Goal: Obtain resource: Download file/media

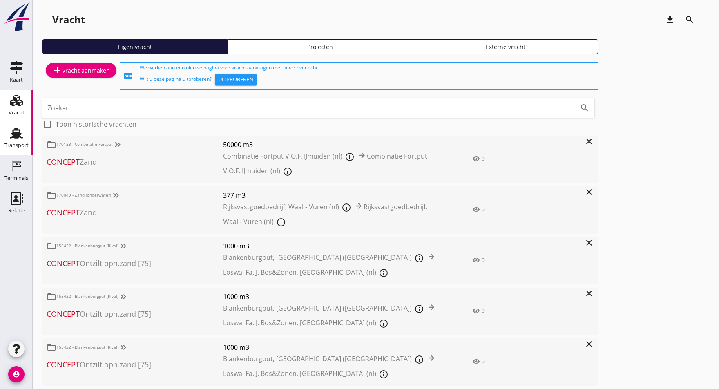
click at [13, 136] on use at bounding box center [16, 133] width 13 height 11
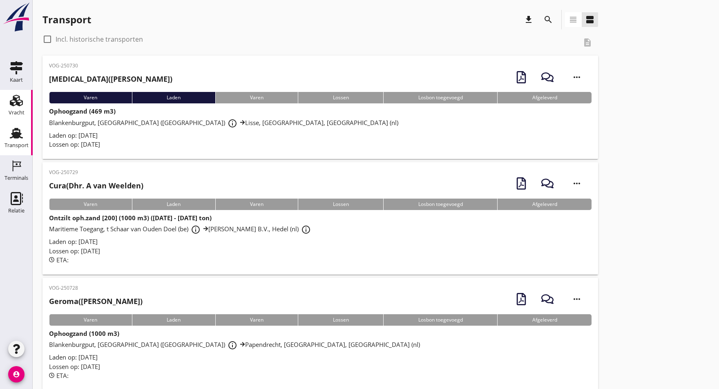
click at [19, 108] on div "Vracht" at bounding box center [17, 112] width 16 height 11
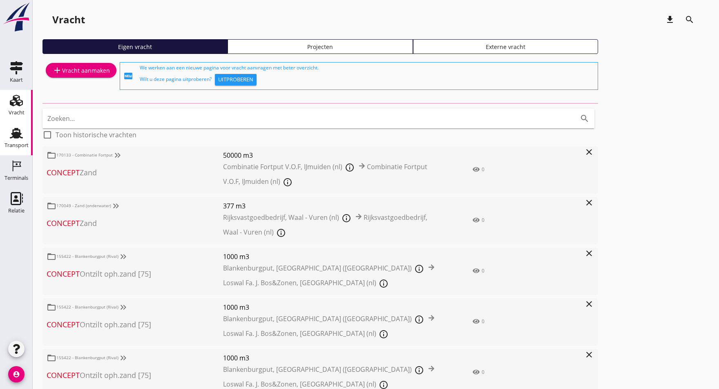
click at [18, 134] on use at bounding box center [16, 133] width 13 height 11
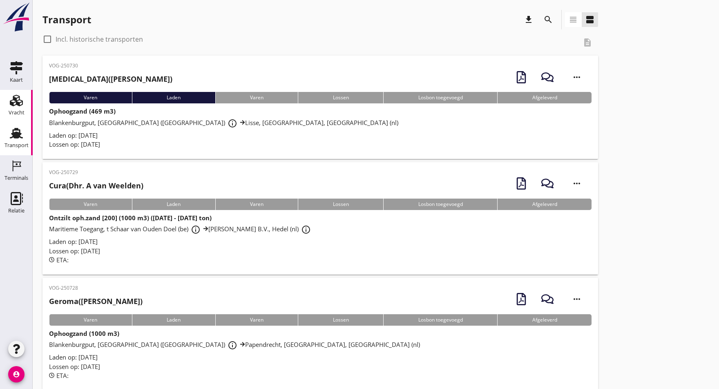
click at [15, 108] on div "Vracht" at bounding box center [17, 112] width 16 height 11
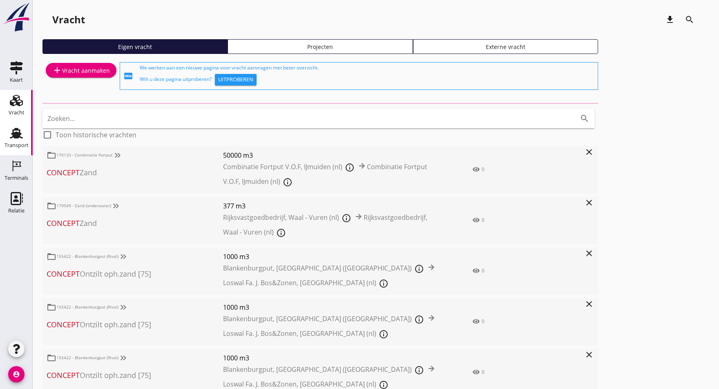
click at [19, 131] on icon "Transport" at bounding box center [16, 133] width 13 height 13
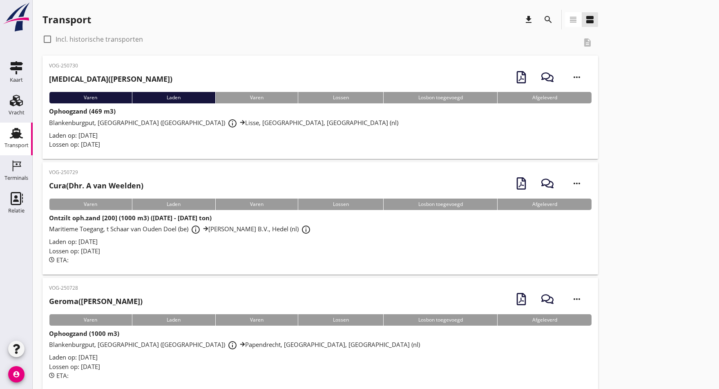
click at [573, 20] on icon "view_headline" at bounding box center [573, 20] width 10 height 10
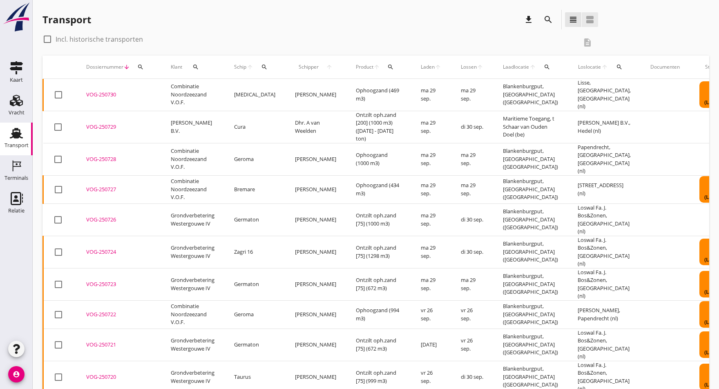
click at [587, 22] on icon "view_agenda" at bounding box center [590, 20] width 10 height 10
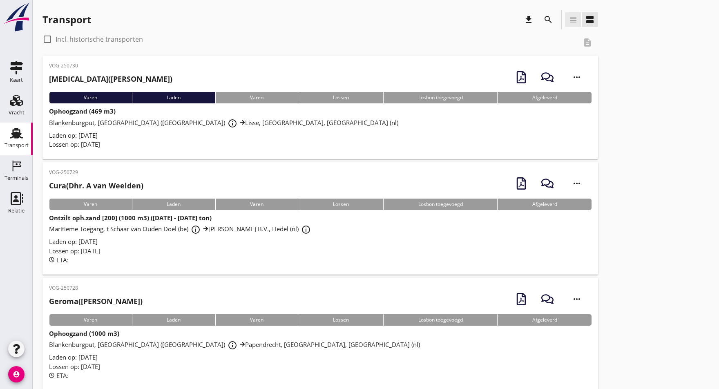
click at [571, 20] on icon "view_headline" at bounding box center [573, 20] width 10 height 10
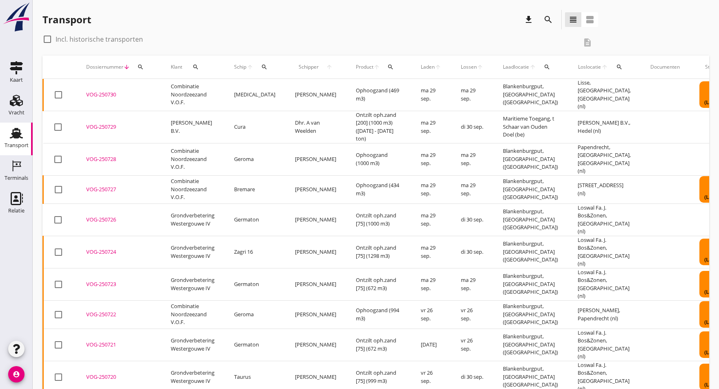
click at [122, 39] on label "Incl. historische transporten" at bounding box center [99, 39] width 87 height 8
checkbox input "true"
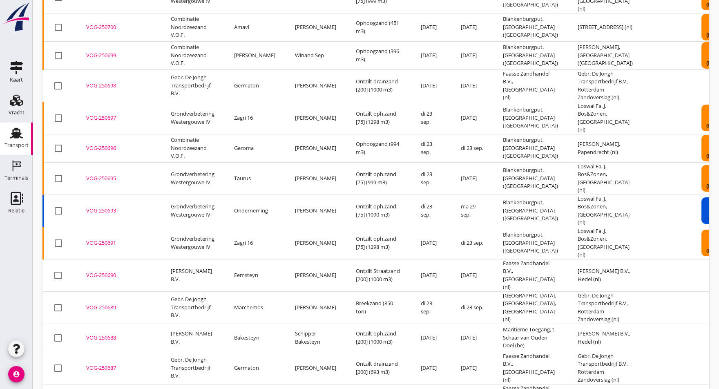
scroll to position [837, 0]
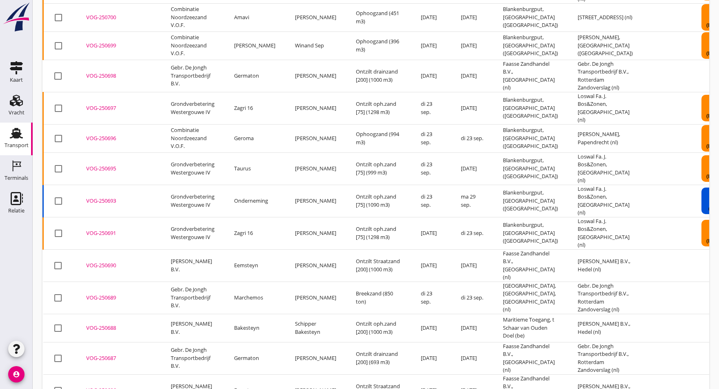
click at [110, 197] on div "VOG-250693" at bounding box center [118, 201] width 65 height 8
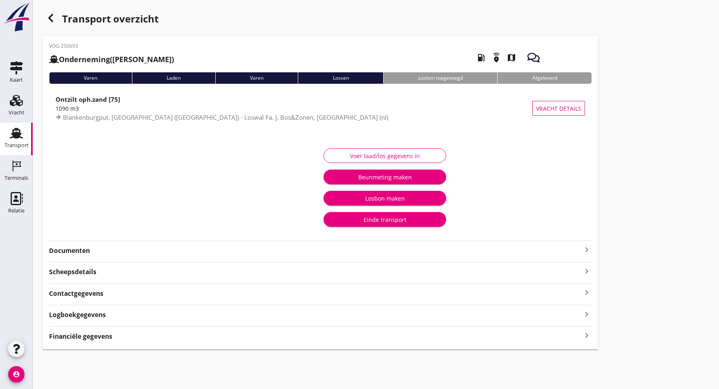
click at [78, 253] on strong "Documenten" at bounding box center [315, 250] width 533 height 9
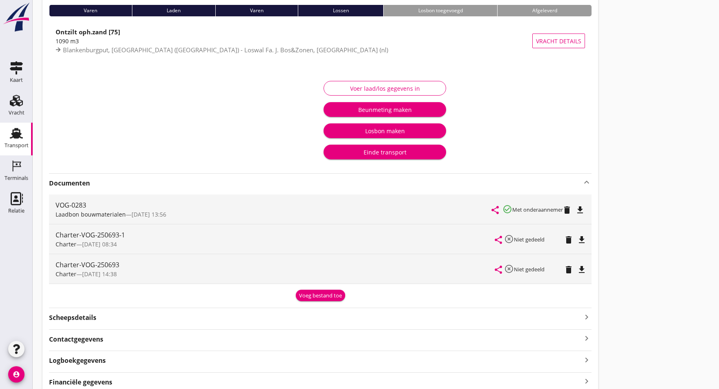
scroll to position [90, 0]
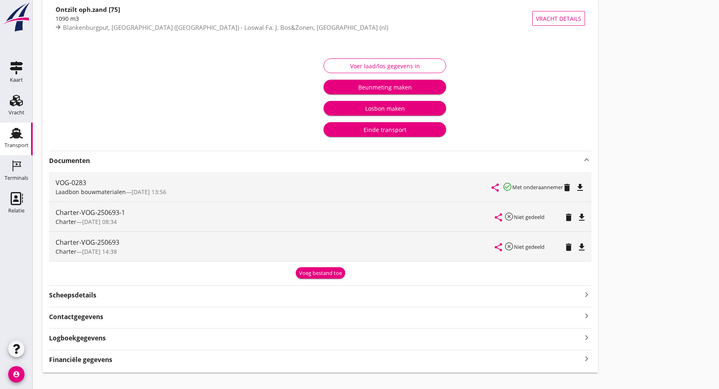
click at [582, 186] on icon "file_download" at bounding box center [580, 188] width 10 height 10
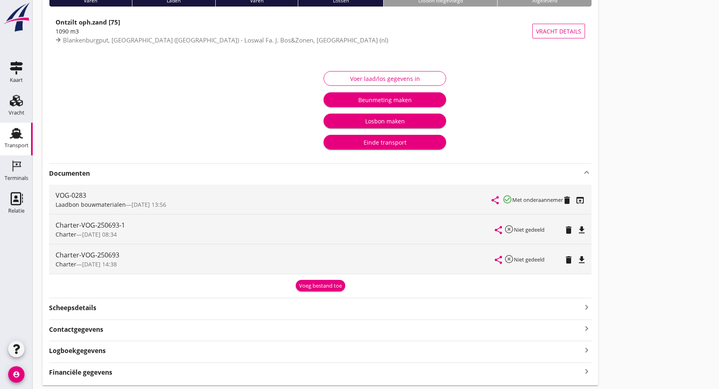
scroll to position [58, 0]
